Goal: Transaction & Acquisition: Subscribe to service/newsletter

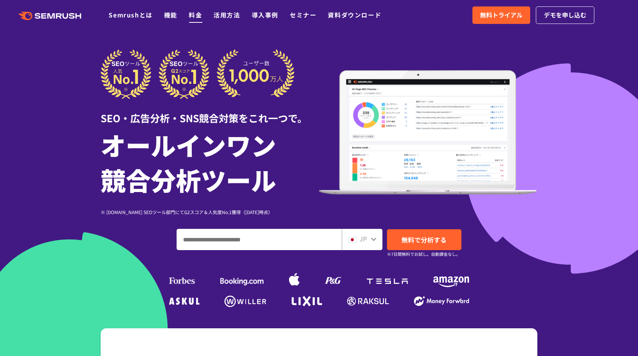
click at [193, 18] on link "料金" at bounding box center [195, 14] width 13 height 9
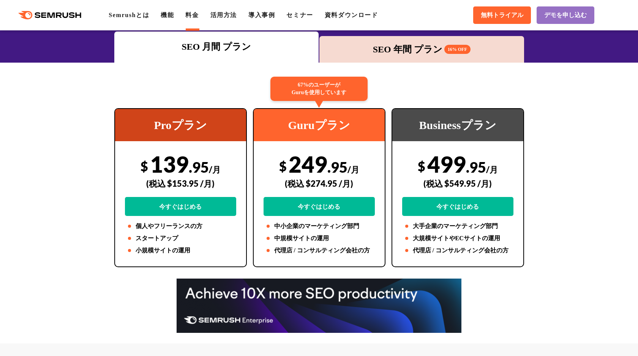
scroll to position [126, 0]
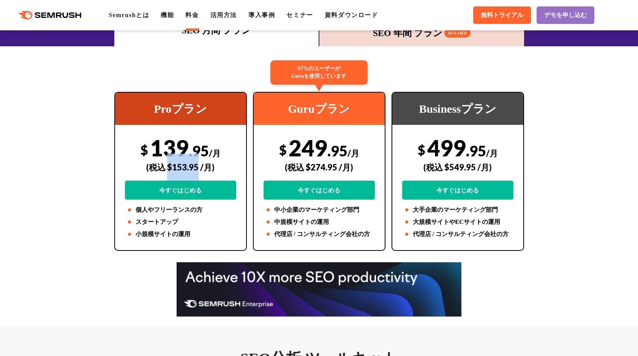
drag, startPoint x: 197, startPoint y: 168, endPoint x: 169, endPoint y: 167, distance: 27.7
click at [169, 167] on div "(税込 $153.95 /月)" at bounding box center [180, 167] width 111 height 27
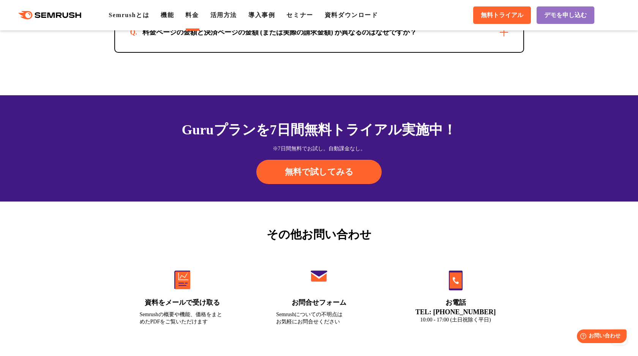
scroll to position [2547, 0]
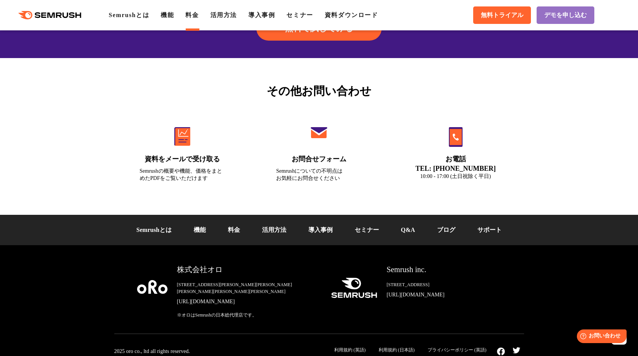
click at [500, 80] on div "その他お問い合わせ 資料をメールで受け取る Semrushの概要や機能、価格をまとめたPDFをご覧いただけます お問合せフォーム Semrushについての不明…" at bounding box center [319, 136] width 638 height 157
